Goal: Check status: Check status

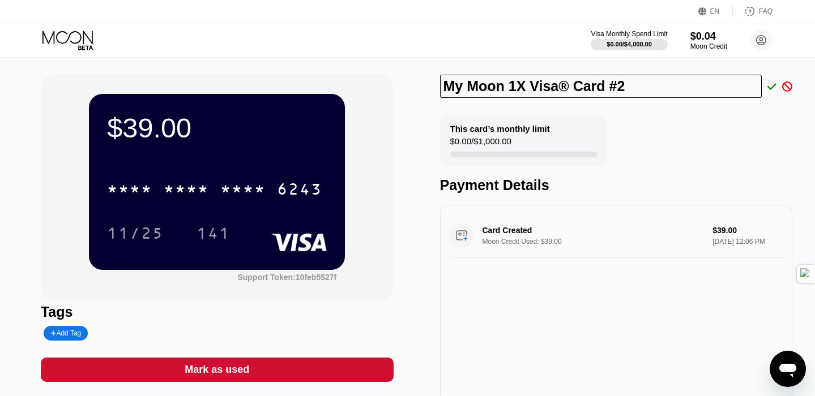
click at [73, 36] on icon at bounding box center [68, 41] width 53 height 20
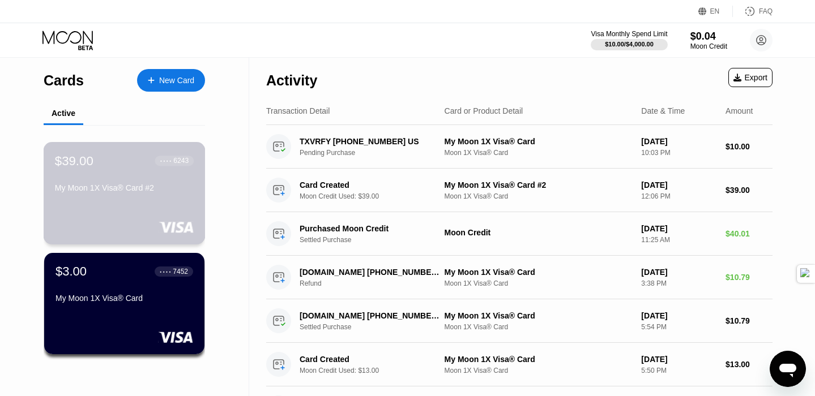
click at [136, 217] on div "$39.00 ● ● ● ● 6243 My Moon 1X Visa® Card #2" at bounding box center [125, 193] width 162 height 103
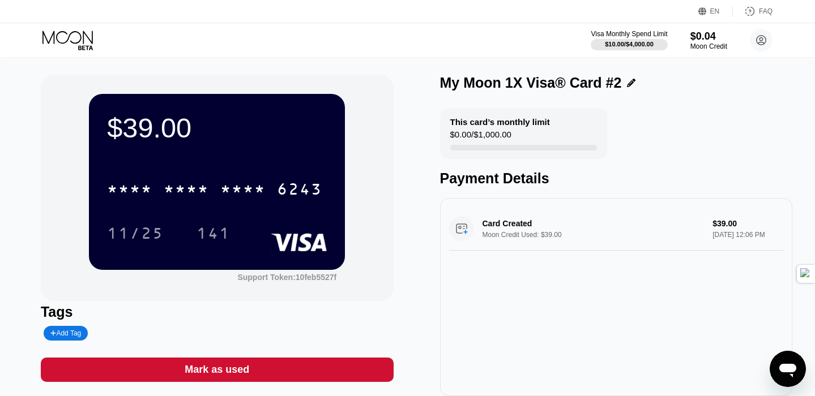
click at [522, 228] on div "Card Created Moon Credit Used: $39.00 $39.00 [DATE] 12:06 PM" at bounding box center [616, 229] width 335 height 44
